Goal: Information Seeking & Learning: Check status

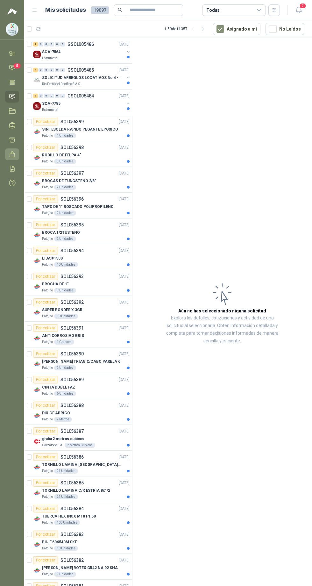
click at [13, 155] on icon at bounding box center [12, 154] width 7 height 7
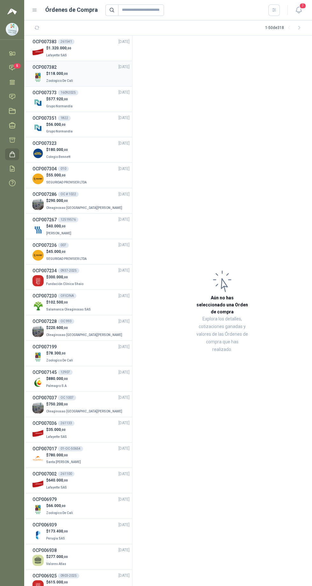
click at [66, 82] on span "Zoologico De Cali" at bounding box center [59, 81] width 27 height 4
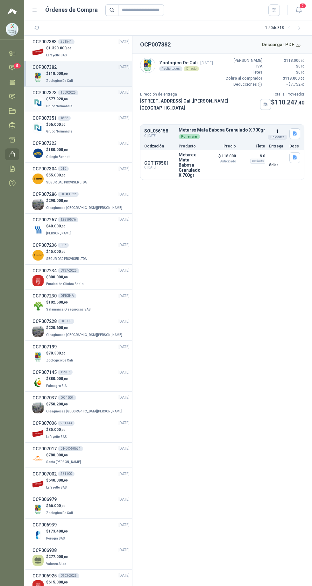
click at [53, 105] on span "Grupo Normandía" at bounding box center [59, 106] width 26 height 4
click at [71, 67] on div "OCP007382 [DATE]" at bounding box center [80, 67] width 97 height 7
click at [62, 39] on div "261541" at bounding box center [66, 41] width 17 height 5
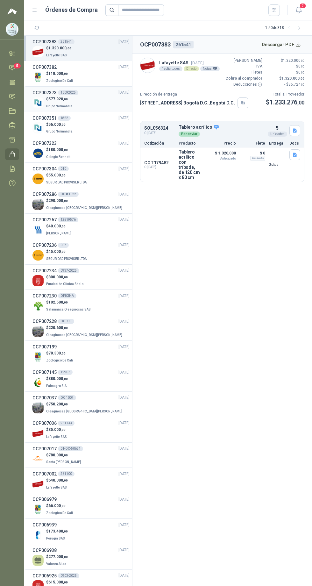
click at [71, 92] on div "16092025" at bounding box center [68, 92] width 20 height 5
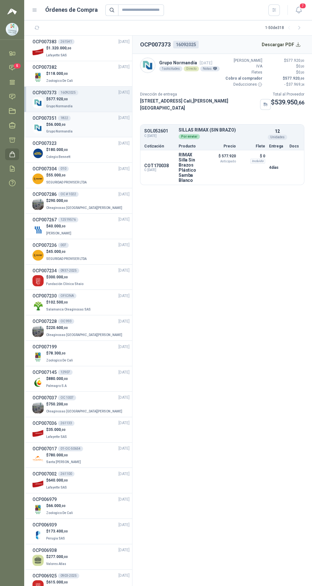
click at [53, 128] on p "Grupo Normandía" at bounding box center [60, 130] width 28 height 7
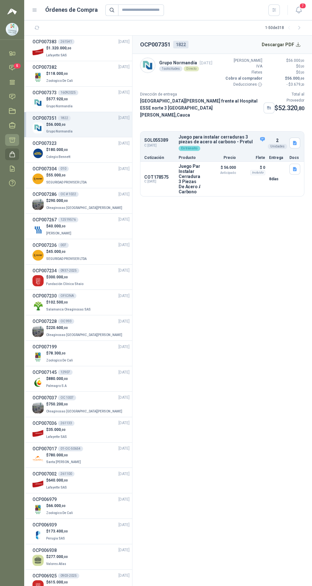
click at [13, 140] on icon at bounding box center [12, 140] width 7 height 7
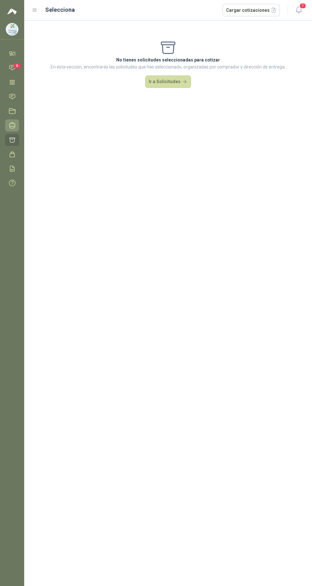
click at [12, 126] on icon at bounding box center [12, 125] width 7 height 7
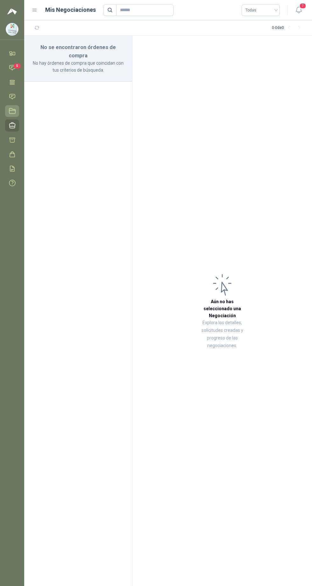
click at [11, 113] on icon at bounding box center [12, 111] width 7 height 7
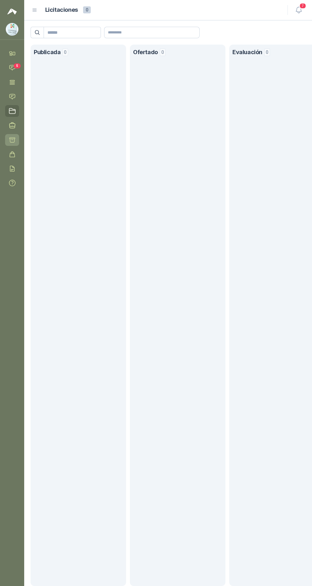
click at [16, 140] on icon at bounding box center [12, 140] width 7 height 7
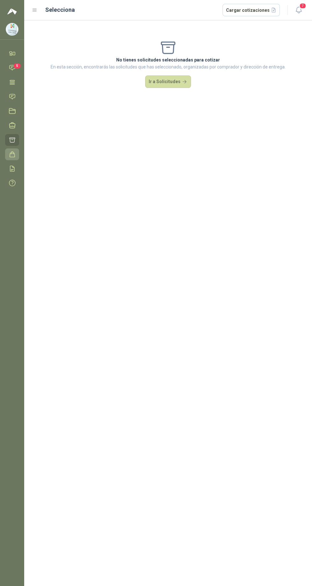
click at [12, 154] on icon at bounding box center [12, 154] width 7 height 7
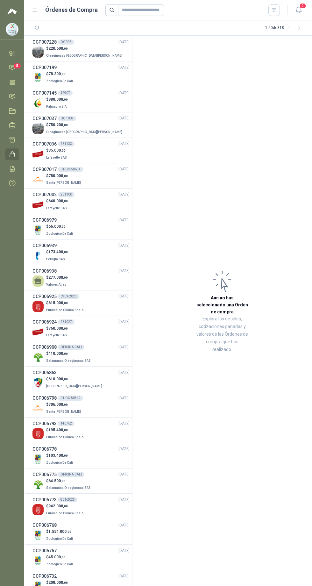
scroll to position [282, 0]
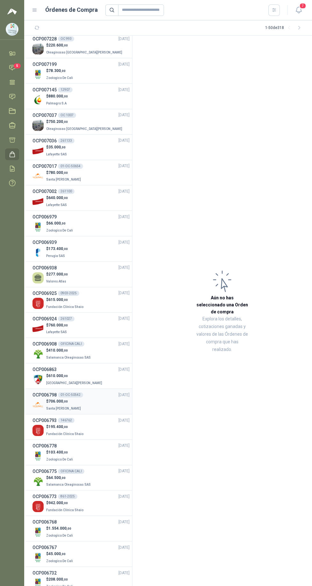
click at [50, 395] on h3 "OCP006798" at bounding box center [44, 394] width 24 height 7
click at [46, 369] on h3 "OCP006863" at bounding box center [44, 369] width 24 height 7
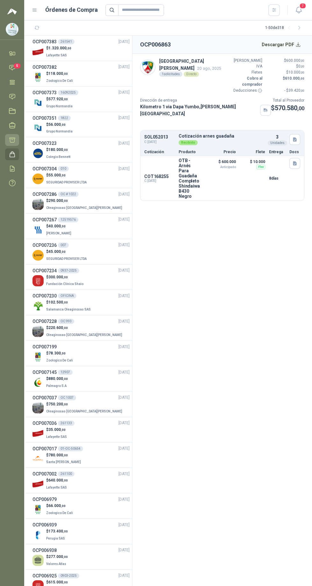
click at [12, 140] on icon at bounding box center [12, 140] width 7 height 7
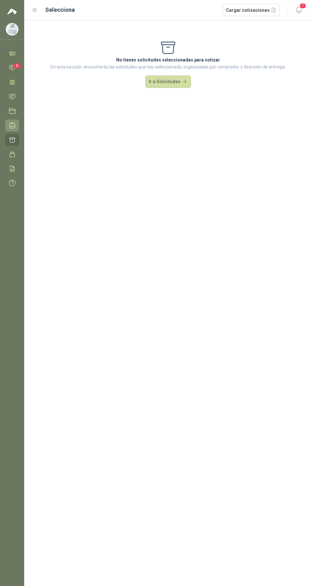
click at [11, 122] on icon at bounding box center [12, 125] width 7 height 7
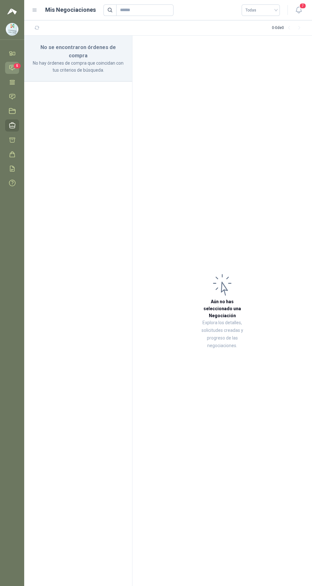
click at [17, 66] on span "5" at bounding box center [17, 65] width 7 height 5
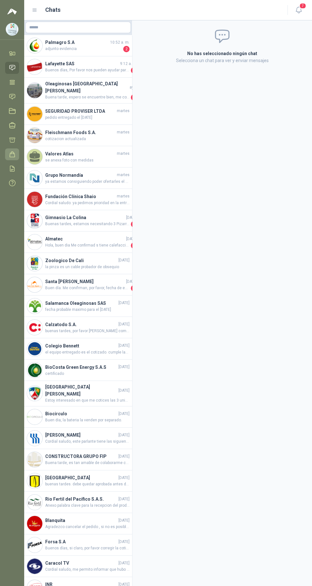
click at [14, 154] on icon at bounding box center [12, 154] width 5 height 5
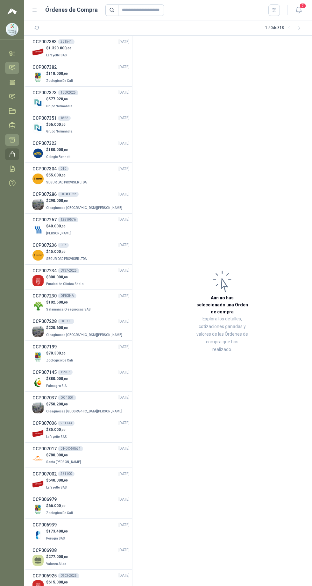
click at [12, 140] on icon at bounding box center [12, 140] width 5 height 5
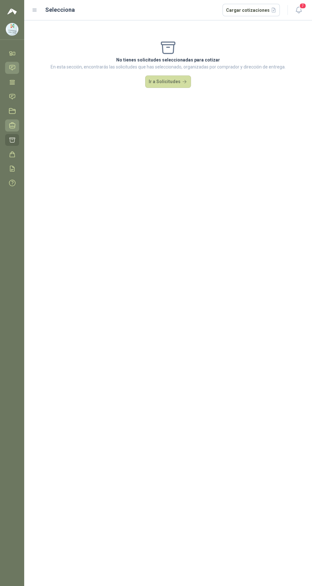
click at [12, 125] on icon at bounding box center [12, 125] width 7 height 7
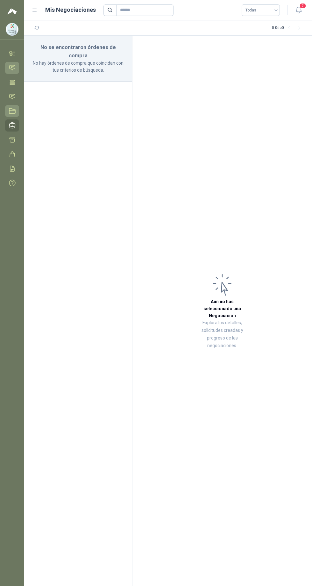
click at [12, 111] on icon at bounding box center [12, 111] width 7 height 7
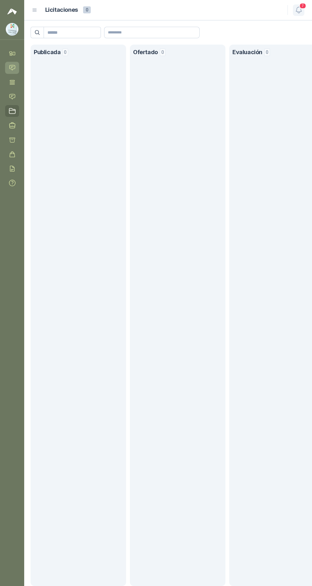
click at [299, 10] on icon "button" at bounding box center [299, 10] width 8 height 8
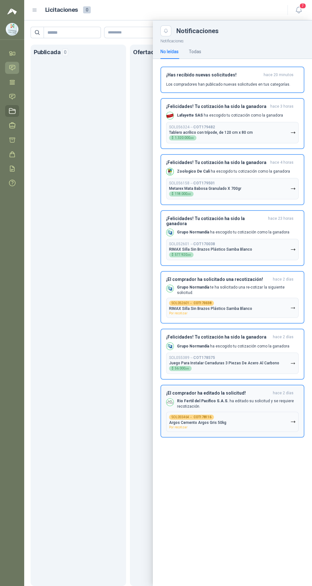
click at [294, 419] on icon "button" at bounding box center [292, 421] width 5 height 5
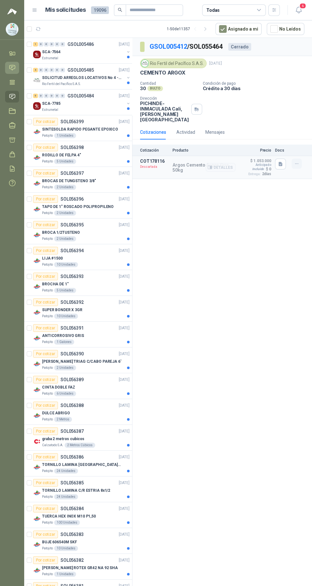
click at [297, 161] on icon "button" at bounding box center [296, 163] width 5 height 5
click at [218, 249] on div "GSOL005412 / SOL055464 Cerrado Rio Fertil [PERSON_NAME] S.A.S. [DATE] CEMENTO A…" at bounding box center [222, 313] width 180 height 550
click at [180, 162] on p "Argos Cemento Argos Gris 50kg" at bounding box center [204, 167] width 63 height 10
click at [182, 162] on p "Argos Cemento Argos Gris 50kg" at bounding box center [204, 167] width 63 height 10
click at [281, 162] on icon "button" at bounding box center [281, 164] width 4 height 4
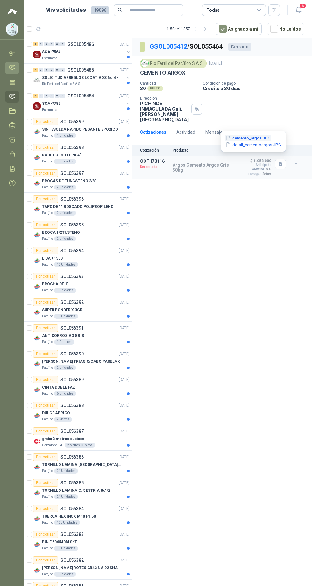
click at [244, 136] on button "cemento_argos.JPG" at bounding box center [248, 138] width 46 height 7
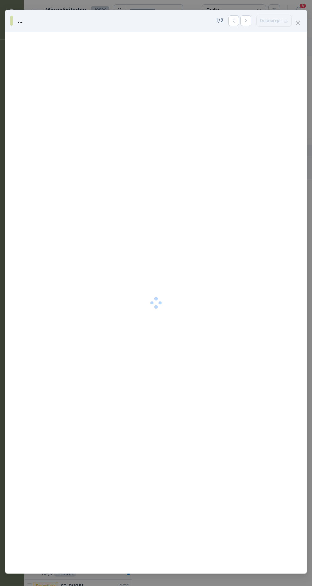
scroll to position [10, 0]
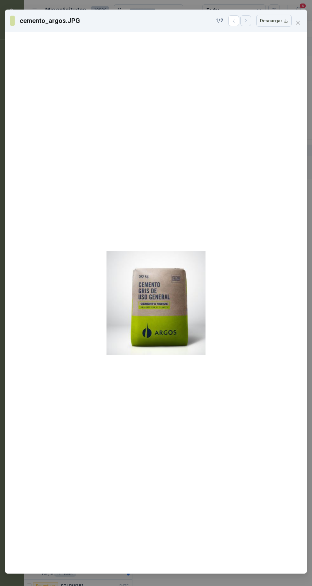
click at [248, 15] on button "button" at bounding box center [245, 20] width 11 height 11
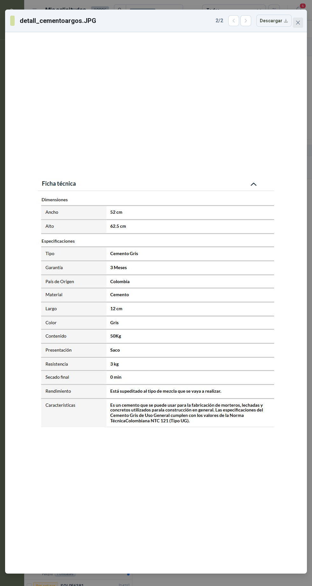
click at [297, 20] on icon "close" at bounding box center [298, 22] width 5 height 5
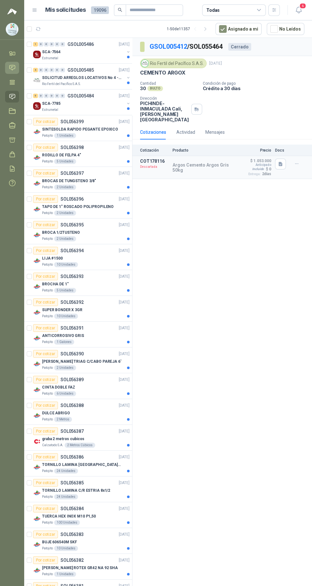
scroll to position [0, 0]
click at [221, 163] on button "Detalles" at bounding box center [221, 167] width 30 height 9
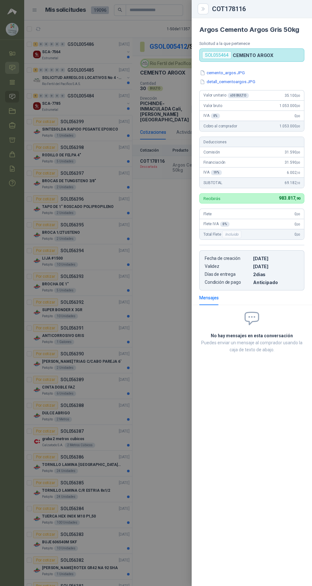
click at [150, 226] on div at bounding box center [156, 293] width 312 height 586
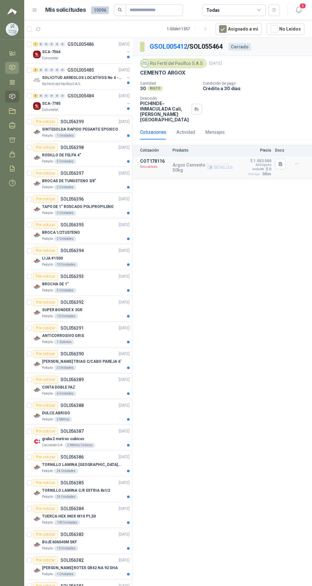
click at [185, 162] on p "Argos Cemento Argos Gris 50kg" at bounding box center [204, 167] width 63 height 10
click at [297, 164] on icon "button" at bounding box center [296, 164] width 3 height 0
click at [205, 289] on div "GSOL005412 / SOL055464 Cerrado Rio Fertil [PERSON_NAME] S.A.S. [DATE] CEMENTO A…" at bounding box center [222, 313] width 180 height 550
click at [201, 41] on div "GSOL005412 / SOL055464 Cerrado" at bounding box center [222, 47] width 180 height 18
click at [160, 45] on link "GSOL005412" at bounding box center [169, 47] width 38 height 8
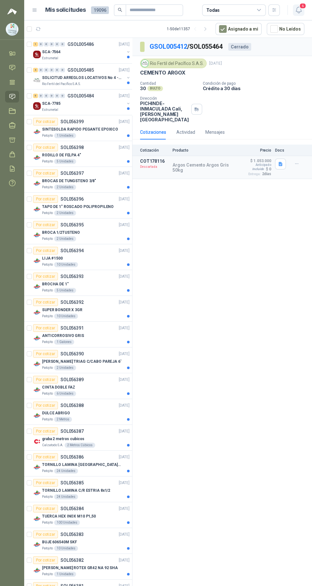
click at [303, 9] on span "6" at bounding box center [302, 6] width 7 height 6
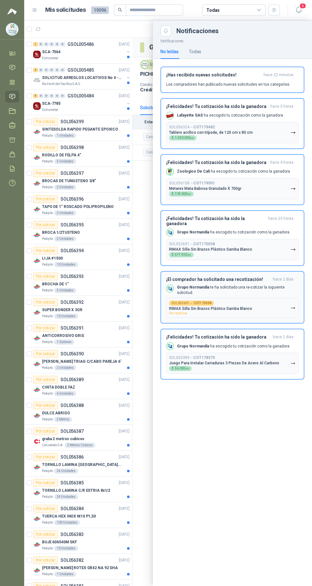
click at [252, 277] on h3 "¡El comprador ha solicitado una recotización!" at bounding box center [218, 279] width 104 height 5
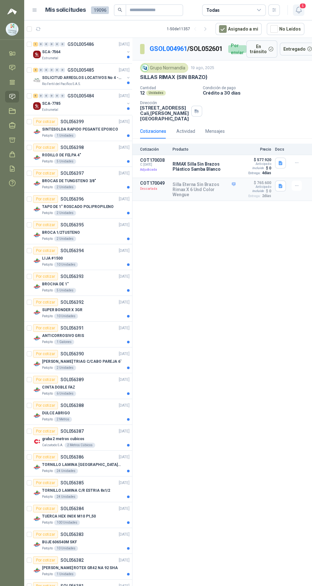
click at [302, 6] on span "5" at bounding box center [302, 6] width 7 height 6
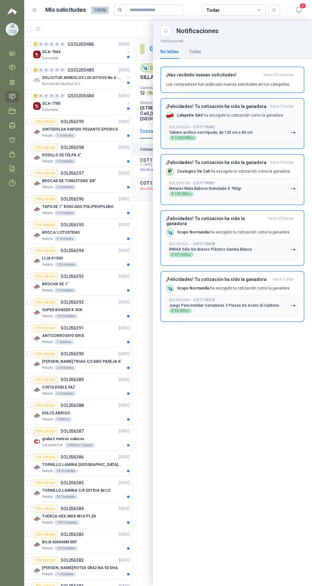
click at [230, 105] on h3 "¡Felicidades! Tu cotización ha sido la ganadora" at bounding box center [217, 106] width 102 height 5
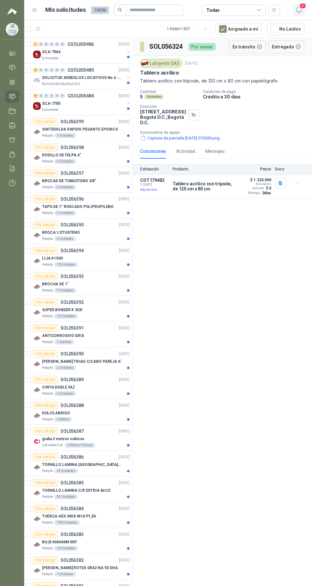
click at [299, 10] on icon "button" at bounding box center [299, 10] width 8 height 8
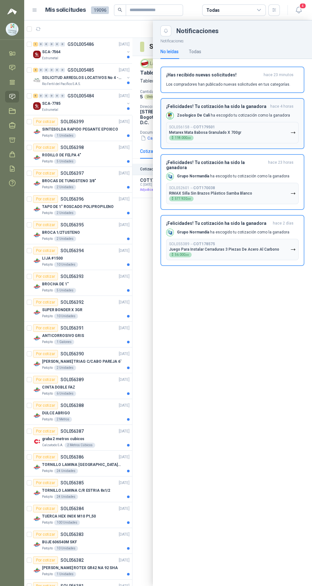
click at [231, 122] on button "SOL056158 → COT179501 Metarex Mata Babosa Granulado X 700gr $ 118.000 ,00" at bounding box center [232, 132] width 132 height 21
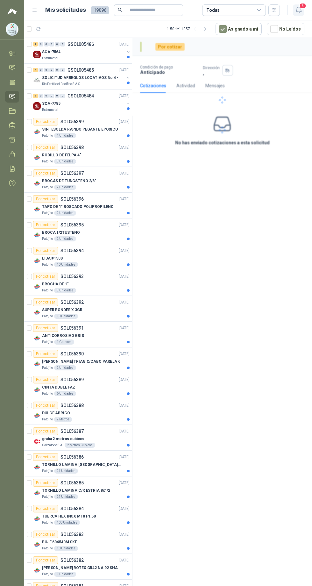
click at [299, 9] on icon "button" at bounding box center [299, 10] width 8 height 8
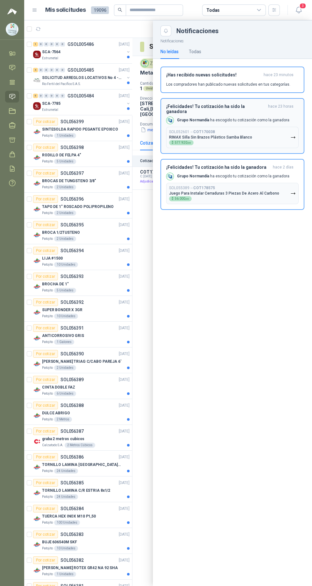
click at [219, 106] on h3 "¡Felicidades! Tu cotización ha sido la ganadora" at bounding box center [215, 109] width 99 height 10
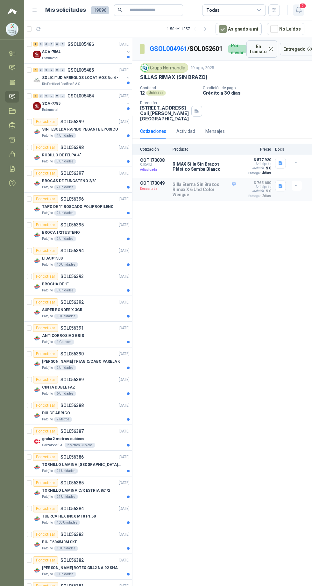
click at [298, 10] on icon "button" at bounding box center [299, 10] width 8 height 8
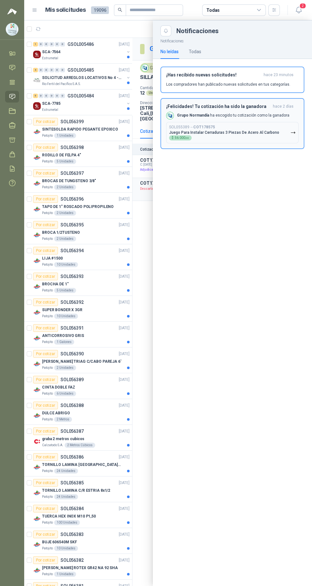
click at [219, 125] on div "SOL055389 → COT178575 Juego Para Instalar Cerraduras 3 Piezas De Acero Al Carbo…" at bounding box center [224, 133] width 110 height 16
